Goal: Find contact information: Find contact information

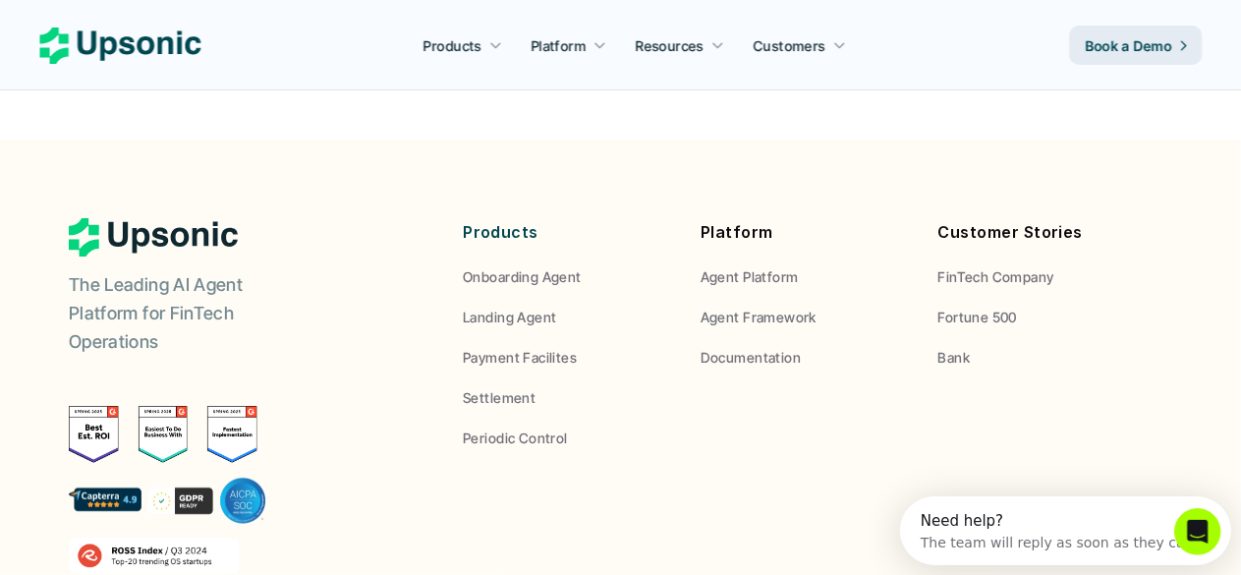
scroll to position [7375, 0]
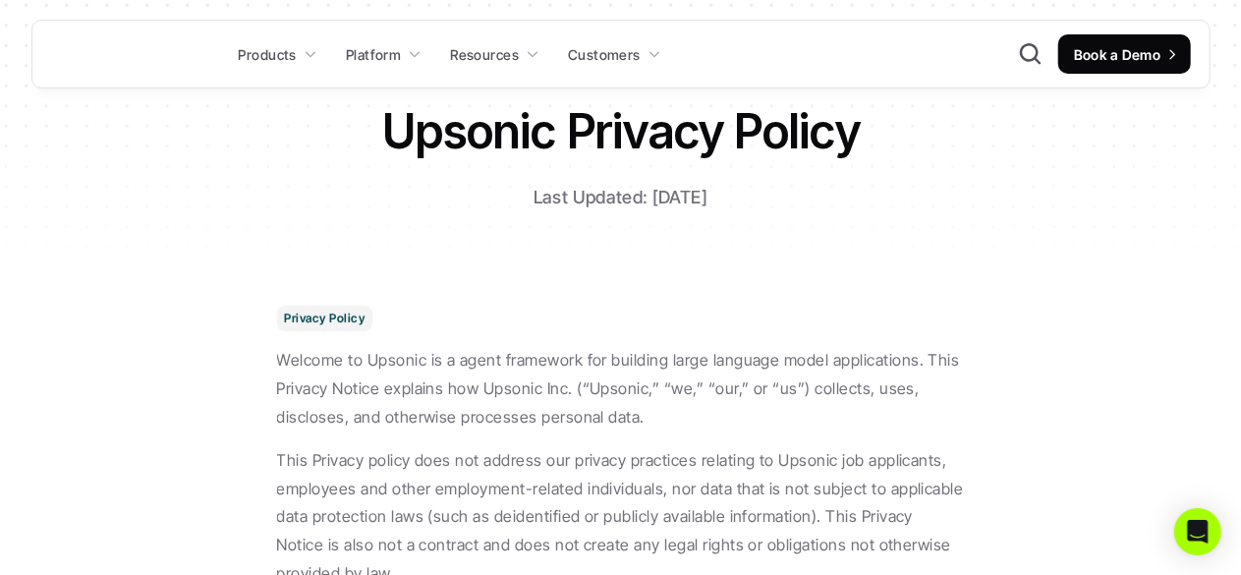
scroll to position [12702, 0]
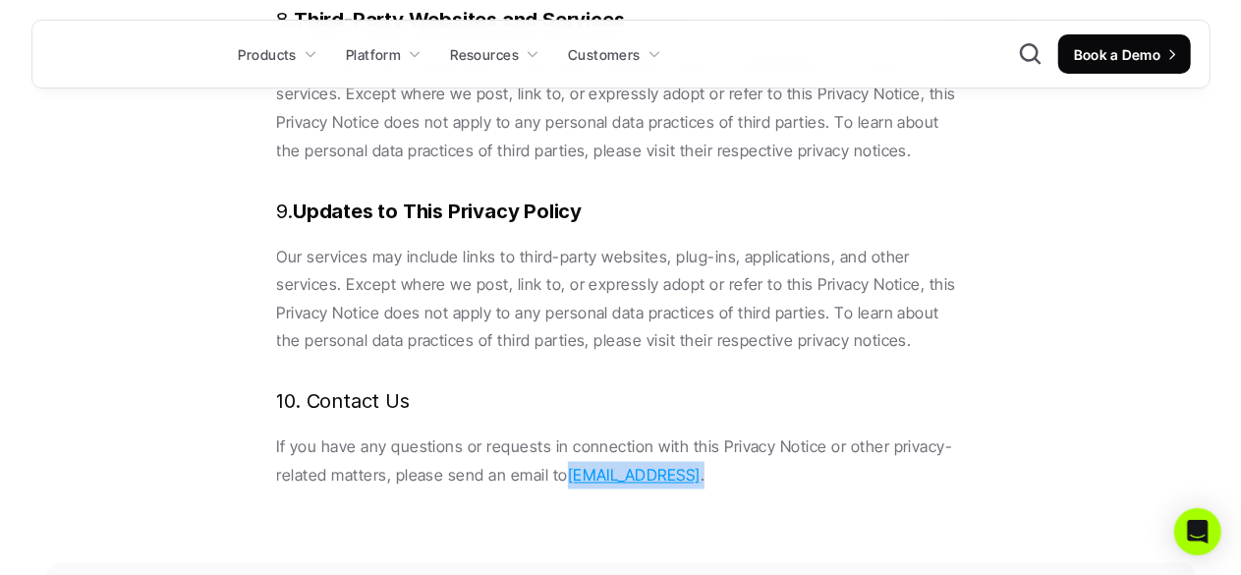
drag, startPoint x: 733, startPoint y: 278, endPoint x: 565, endPoint y: 287, distance: 168.3
click at [568, 433] on p "If you have any questions or requests in connection with this Privacy Notice or…" at bounding box center [621, 461] width 688 height 57
drag, startPoint x: 793, startPoint y: 285, endPoint x: 776, endPoint y: 279, distance: 17.7
click at [793, 433] on p "If you have any questions or requests in connection with this Privacy Notice or…" at bounding box center [621, 461] width 688 height 57
drag, startPoint x: 683, startPoint y: 281, endPoint x: 566, endPoint y: 291, distance: 117.4
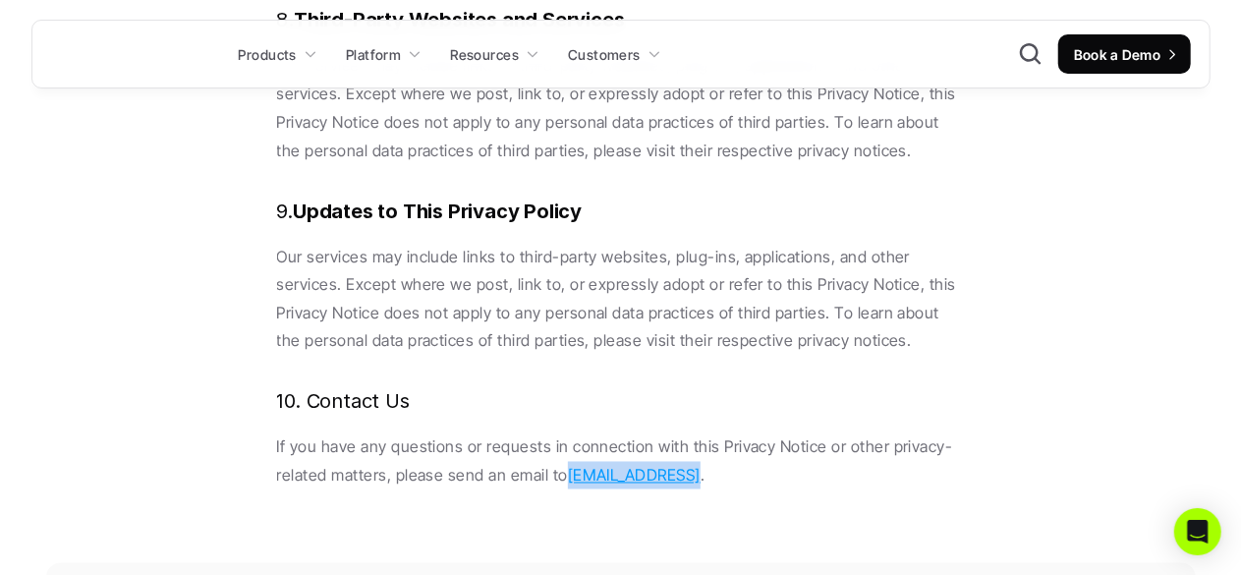
click at [566, 433] on p "If you have any questions or requests in connection with this Privacy Notice or…" at bounding box center [621, 461] width 688 height 57
click at [556, 433] on p "If you have any questions or requests in connection with this Privacy Notice or…" at bounding box center [621, 461] width 688 height 57
